Goal: Information Seeking & Learning: Learn about a topic

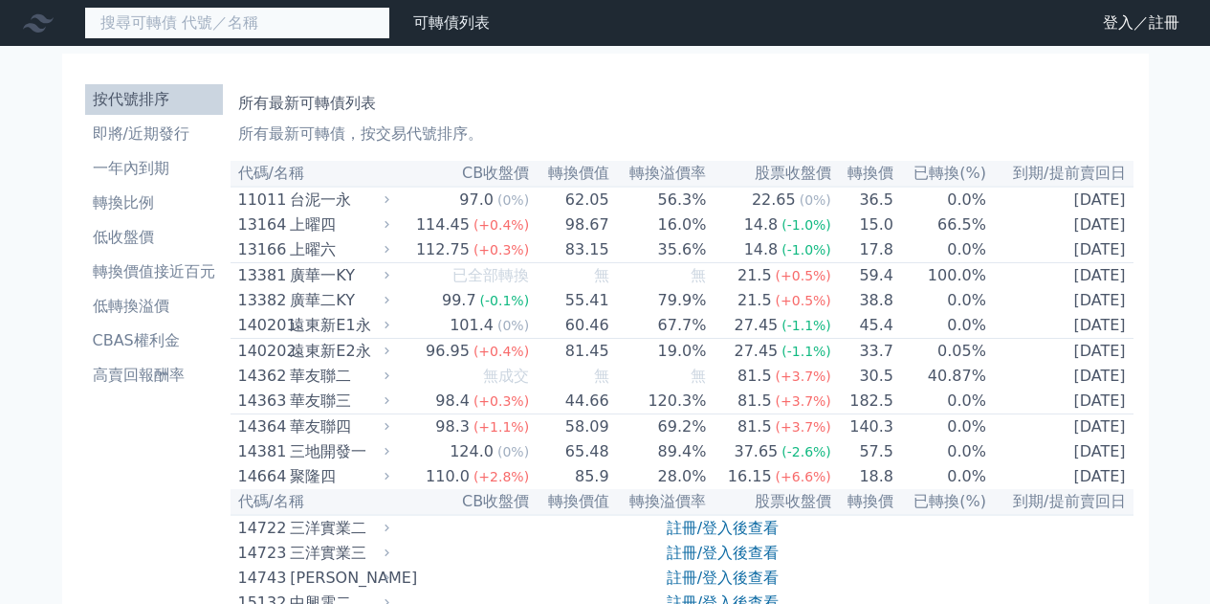
click at [305, 30] on input at bounding box center [237, 23] width 306 height 33
type input "ㄉ"
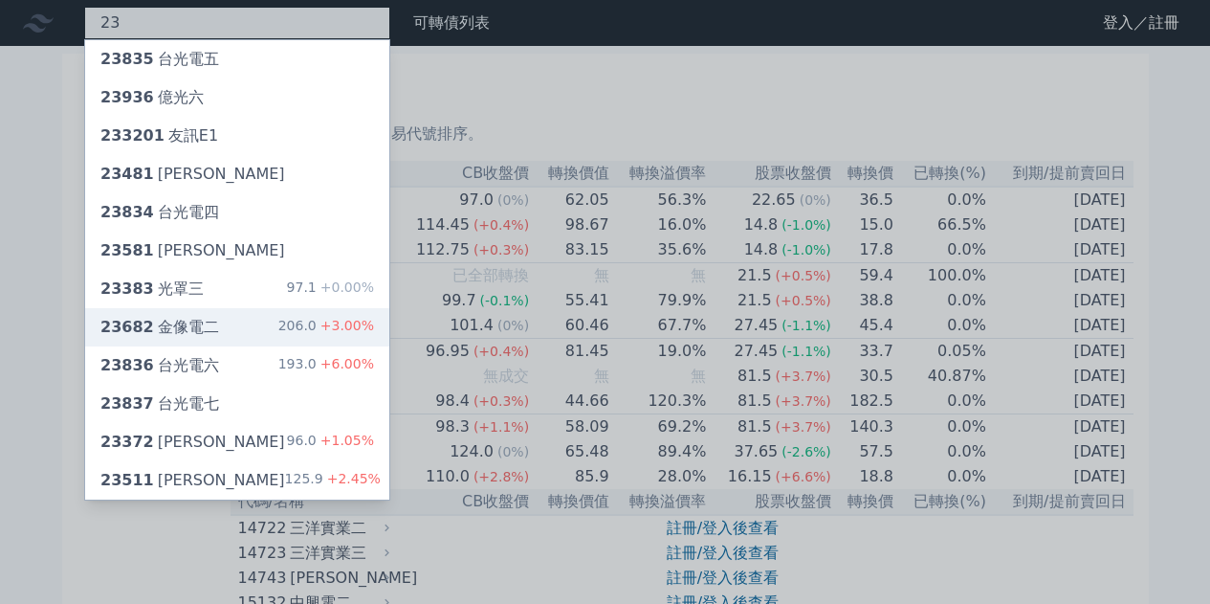
type input "23"
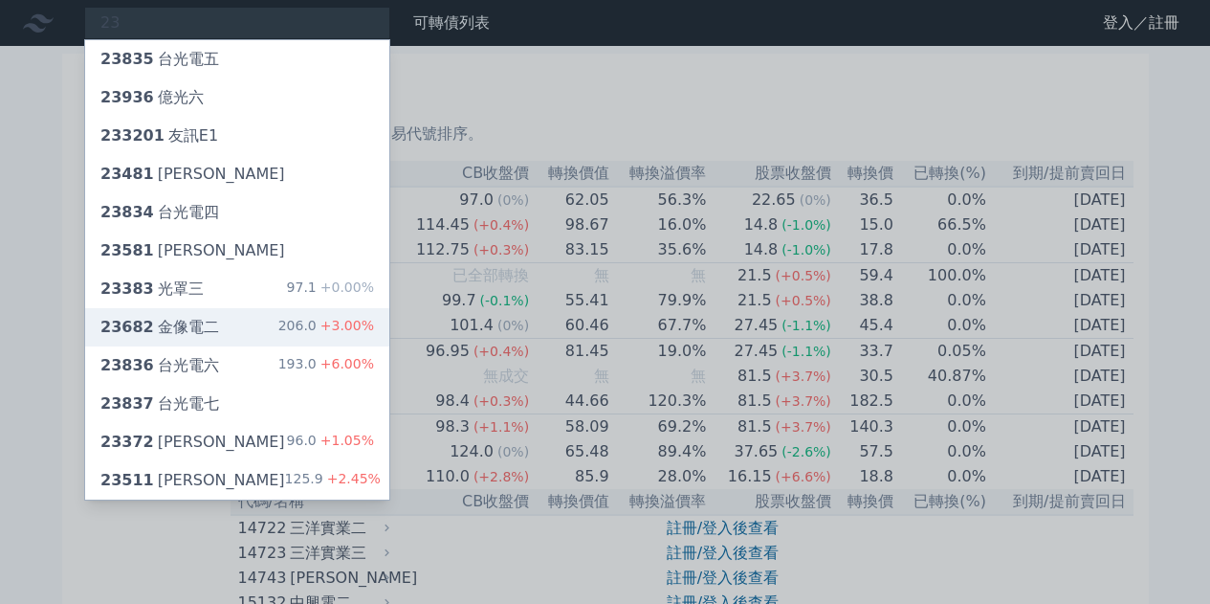
click at [255, 338] on div "23682 金像電二 206.0 +3.00%" at bounding box center [237, 327] width 304 height 38
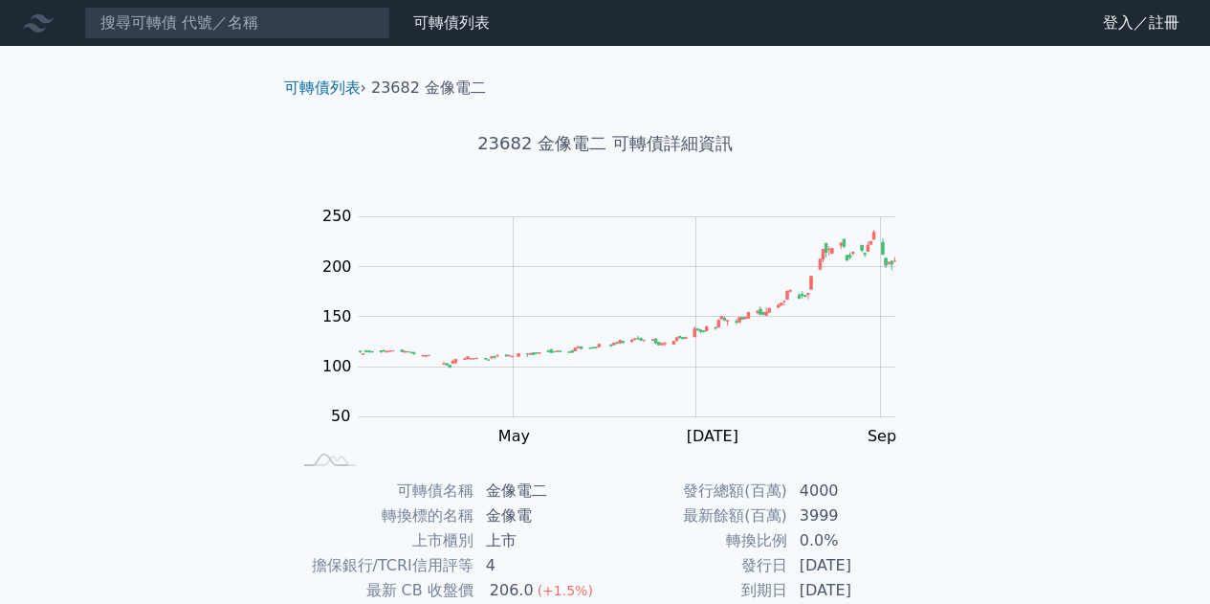
click at [1063, 144] on div "可轉債列表 財務數據 可轉債列表 財務數據 登入／註冊 登入／註冊 可轉債列表 › 23682 金像電二 23682 金像電二 可轉債詳細資訊 Zoom Ou…" at bounding box center [605, 454] width 1210 height 909
drag, startPoint x: 1020, startPoint y: 203, endPoint x: 1045, endPoint y: 99, distance: 107.2
click at [1020, 188] on div "可轉債列表 財務數據 可轉債列表 財務數據 登入／註冊 登入／註冊 可轉債列表 › 23682 金像電二 23682 金像電二 可轉債詳細資訊 Zoom Ou…" at bounding box center [605, 454] width 1210 height 909
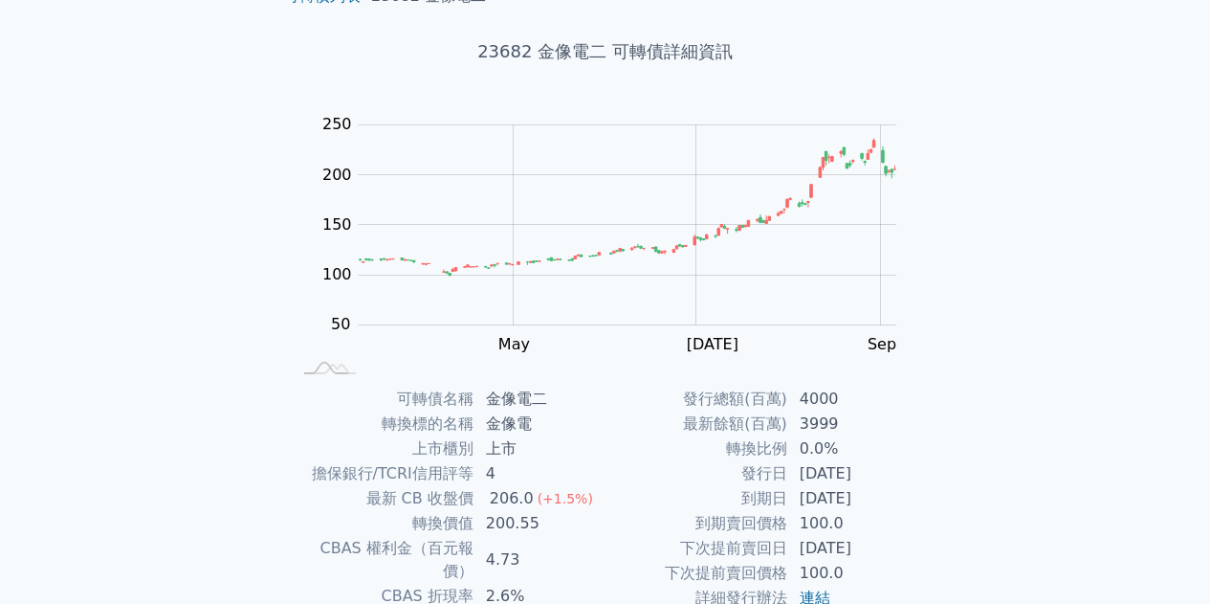
scroll to position [96, 0]
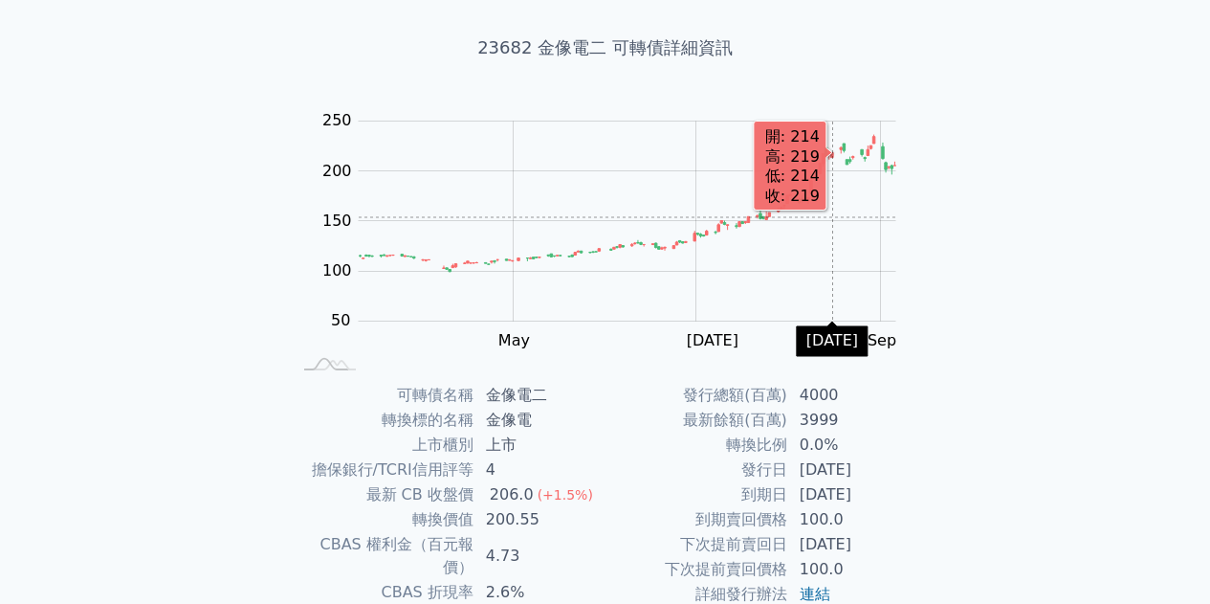
click at [833, 217] on rect "Chart" at bounding box center [628, 221] width 538 height 200
click at [828, 184] on rect "Chart" at bounding box center [628, 221] width 538 height 200
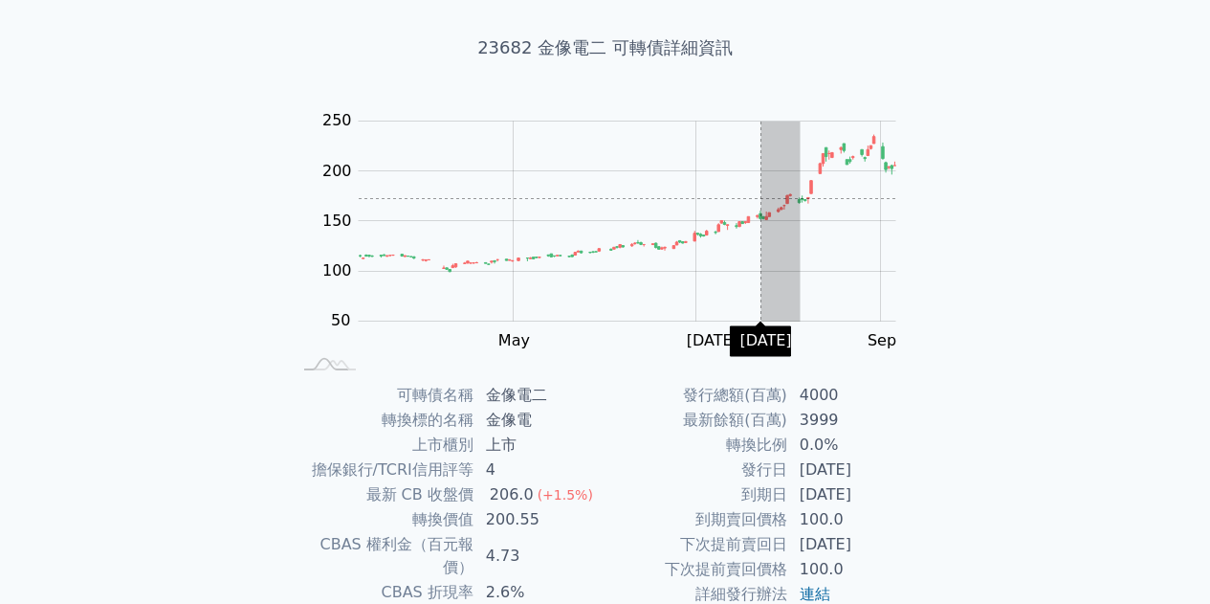
click at [760, 200] on rect "Chart" at bounding box center [628, 221] width 538 height 200
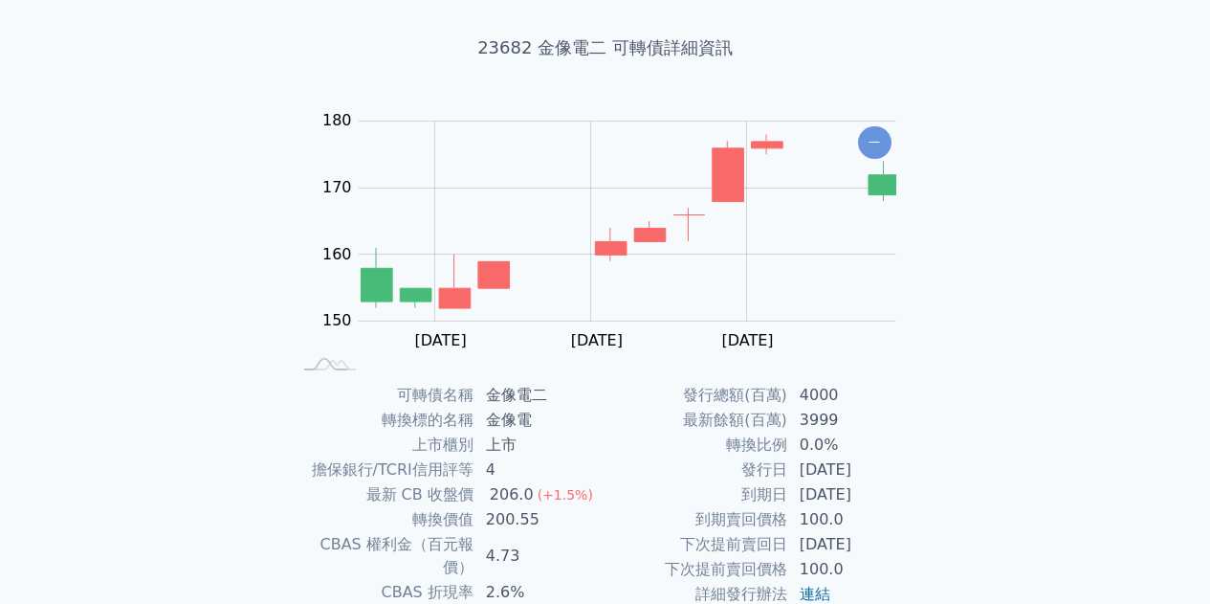
click at [922, 191] on div "Zoom Out 100 -50 0 180 170 150 160 140 300 L Mar [DATE] [DATE] [DATE] Nov 開: 17…" at bounding box center [605, 241] width 673 height 268
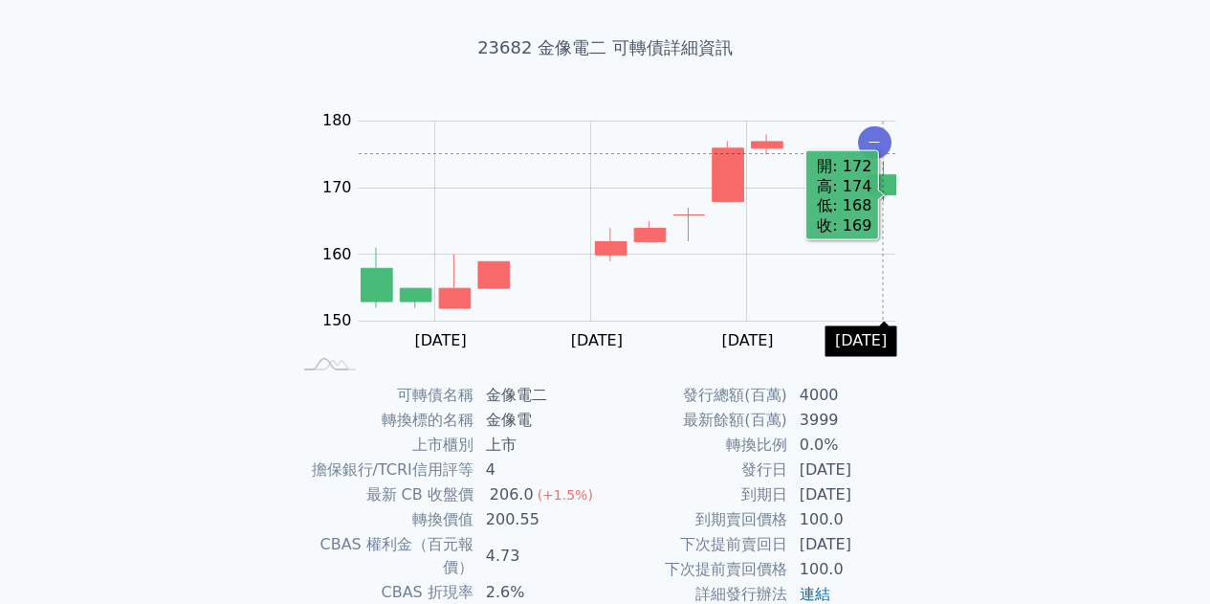
click at [870, 140] on icon "Chart" at bounding box center [874, 142] width 33 height 33
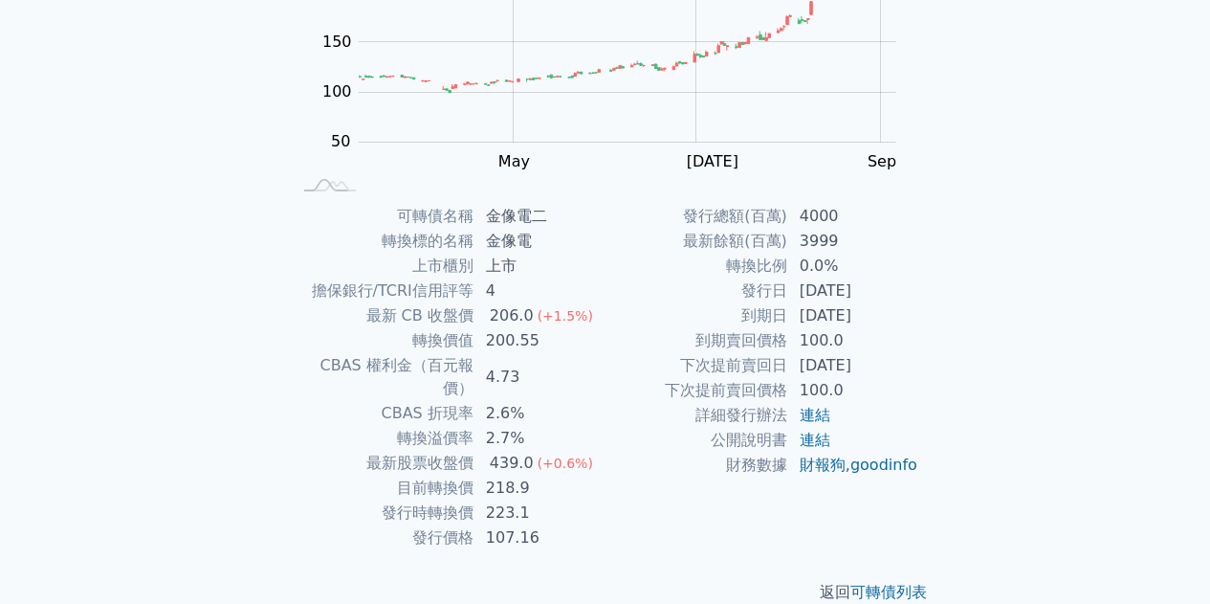
scroll to position [282, 0]
